Goal: Unclear

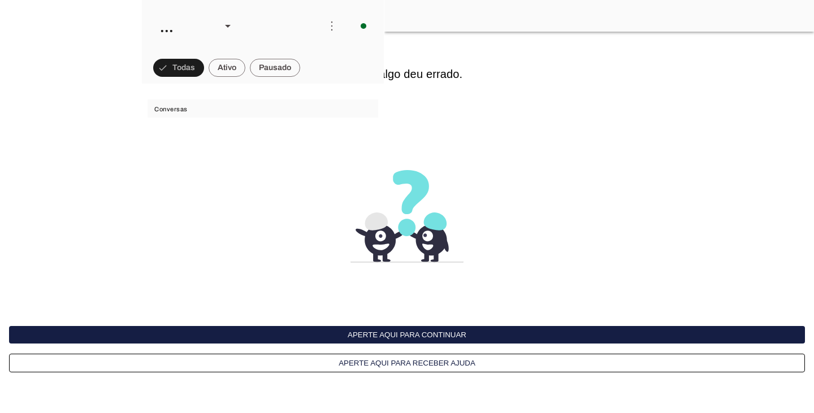
click at [439, 332] on button "Aperte aqui para continuar" at bounding box center [407, 335] width 796 height 18
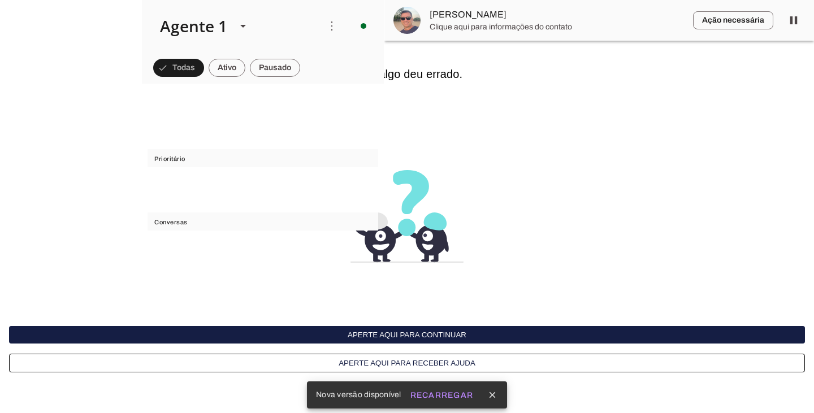
scroll to position [3751, 0]
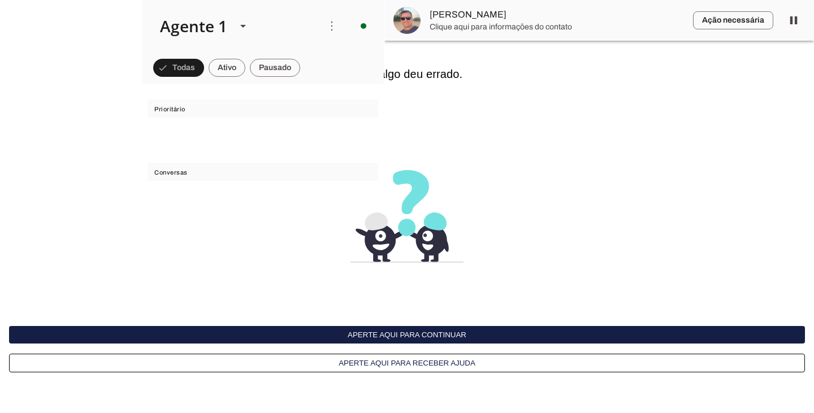
scroll to position [3751, 0]
click at [536, 188] on interface-delivery-control-page at bounding box center [407, 206] width 814 height 413
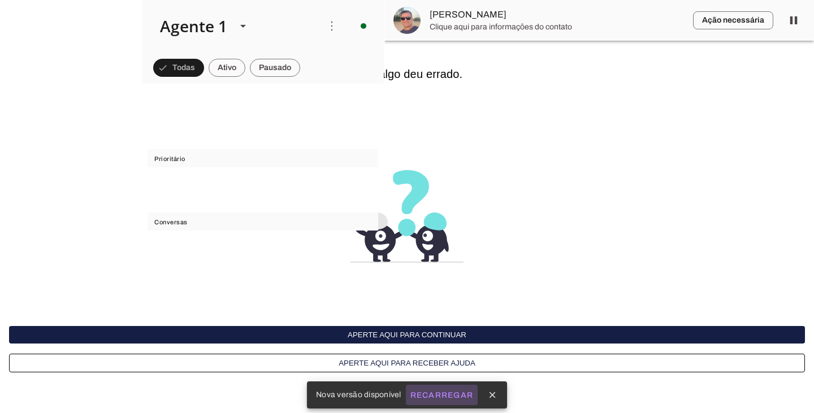
click at [0, 0] on slot "Recarregar" at bounding box center [0, 0] width 0 height 0
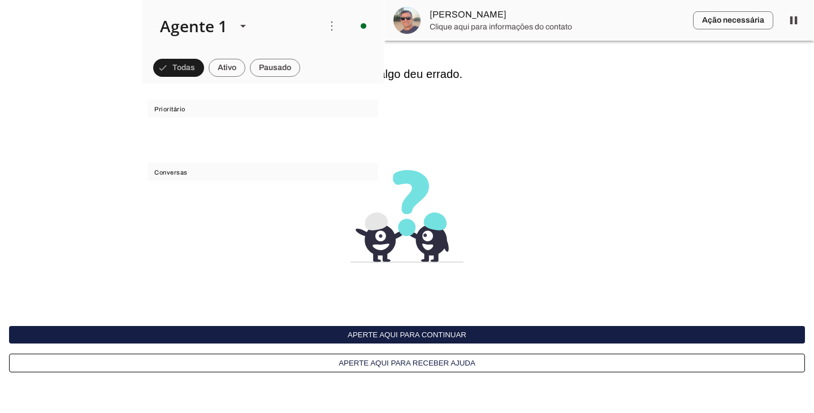
scroll to position [3751, 0]
click at [0, 0] on interface-delivery-control-page at bounding box center [0, 0] width 0 height 0
